Goal: Transaction & Acquisition: Obtain resource

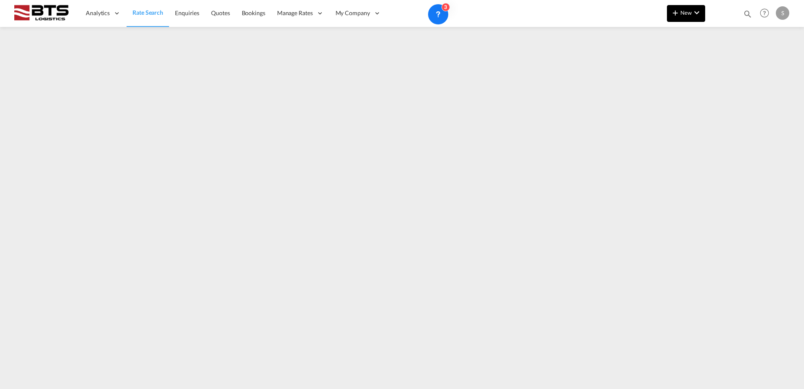
click at [678, 15] on md-icon "icon-plus 400-fg" at bounding box center [675, 13] width 10 height 10
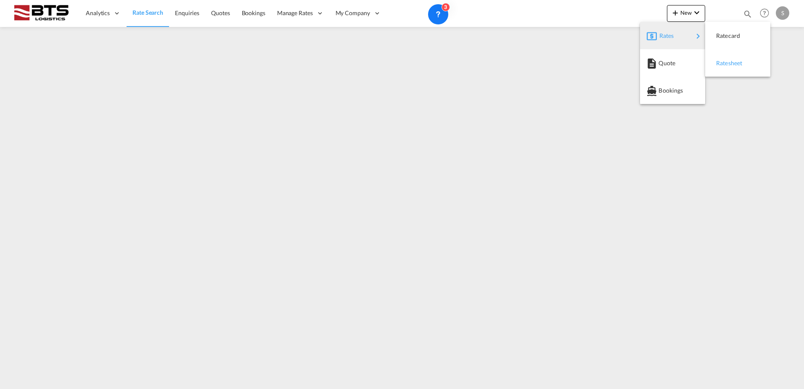
click at [726, 63] on span "Ratesheet" at bounding box center [720, 63] width 9 height 17
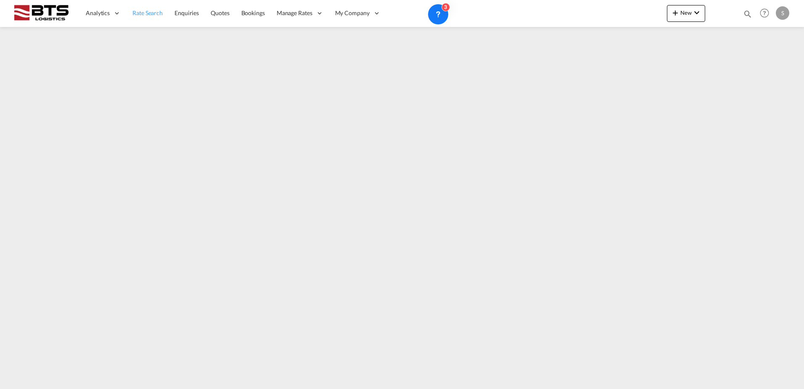
click at [148, 13] on span "Rate Search" at bounding box center [147, 12] width 30 height 7
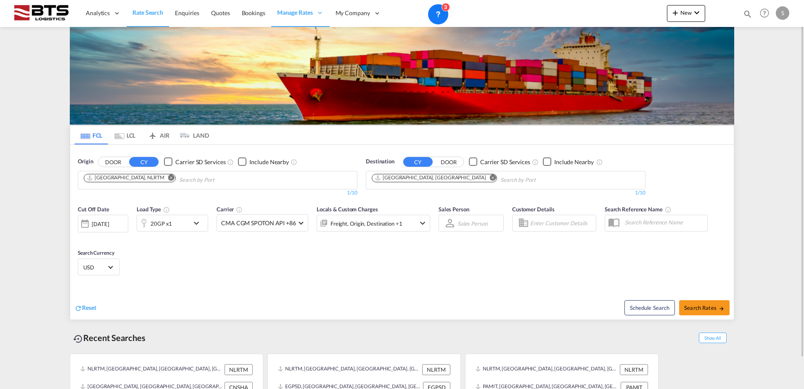
click at [490, 179] on md-icon "Remove" at bounding box center [493, 177] width 6 height 6
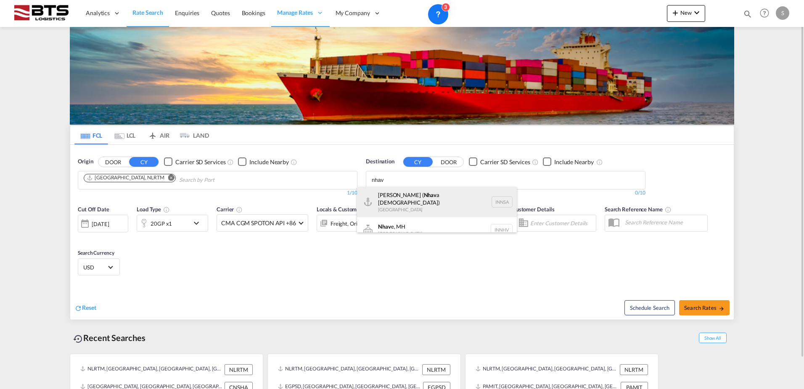
type input "nhav"
click at [418, 204] on div "[PERSON_NAME] ( Nhav a Sheva) [GEOGRAPHIC_DATA] [GEOGRAPHIC_DATA]" at bounding box center [437, 202] width 160 height 30
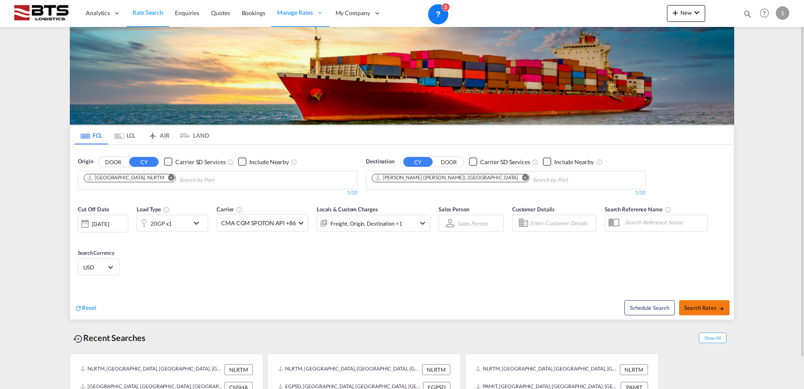
click at [689, 302] on button "Search Rates" at bounding box center [704, 307] width 50 height 15
type input "NLRTM to INNSA / [DATE]"
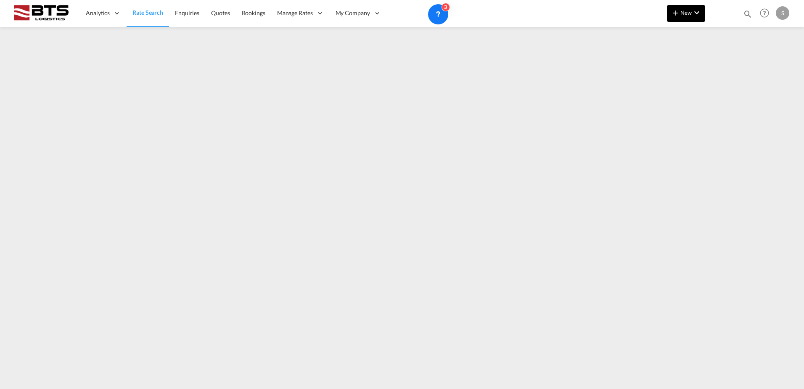
click at [688, 14] on span "New" at bounding box center [686, 12] width 32 height 7
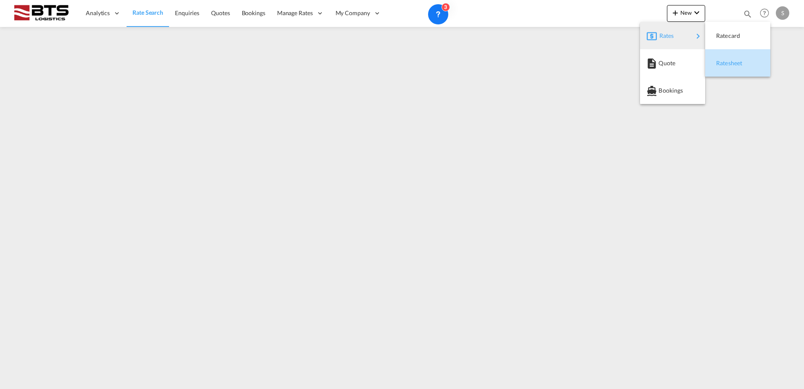
click at [726, 60] on span "Ratesheet" at bounding box center [720, 63] width 9 height 17
